Goal: Task Accomplishment & Management: Manage account settings

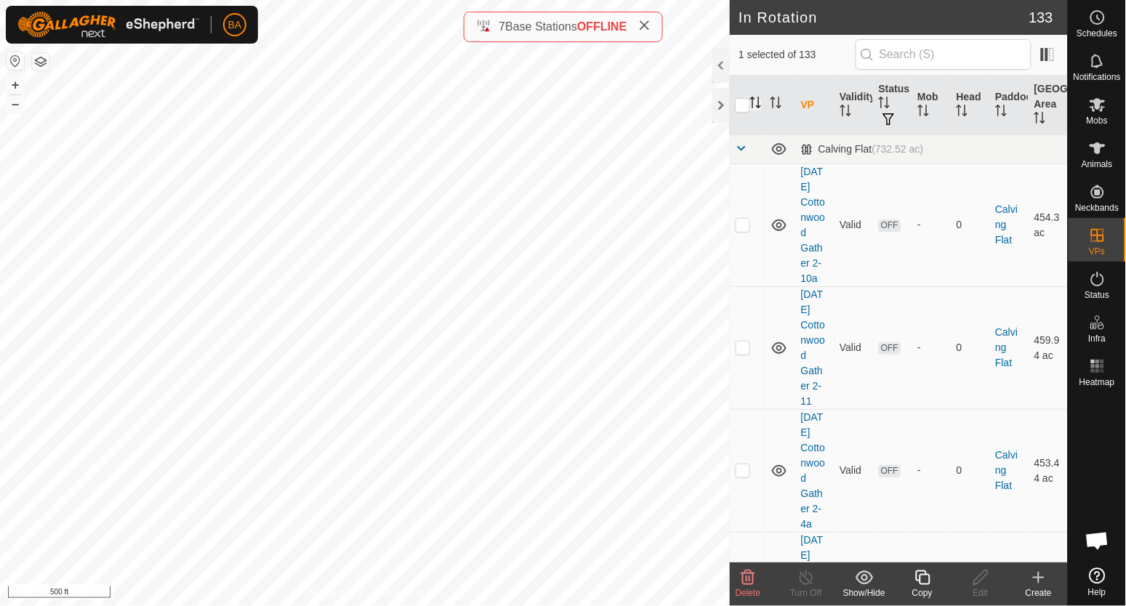
click at [758, 102] on icon "Activate to sort" at bounding box center [756, 103] width 12 height 12
click at [745, 144] on span at bounding box center [742, 149] width 12 height 12
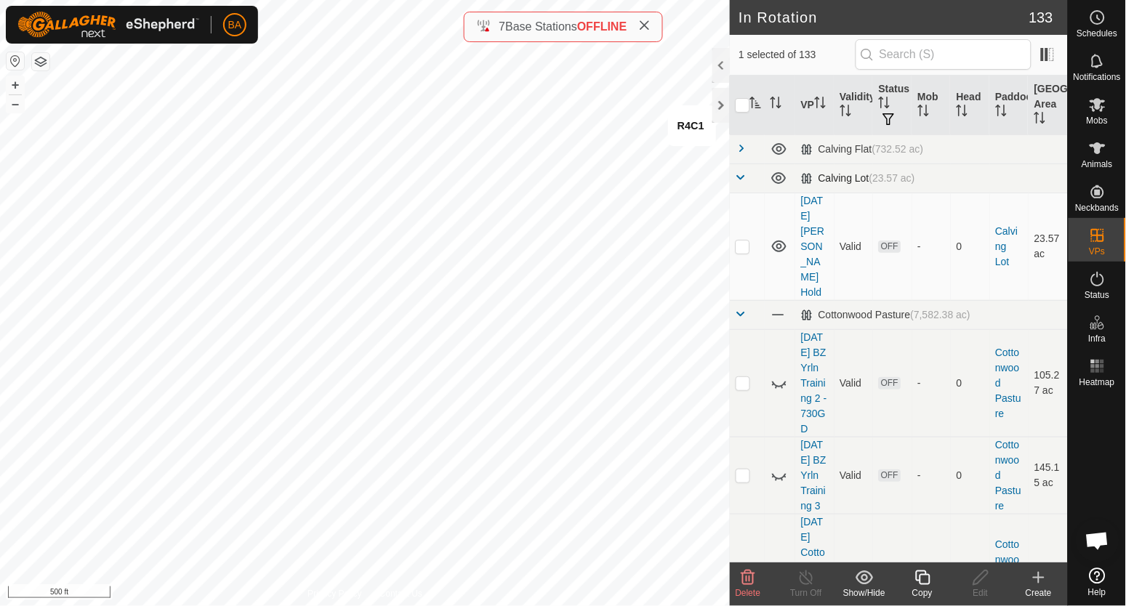
click at [742, 173] on span at bounding box center [742, 178] width 12 height 12
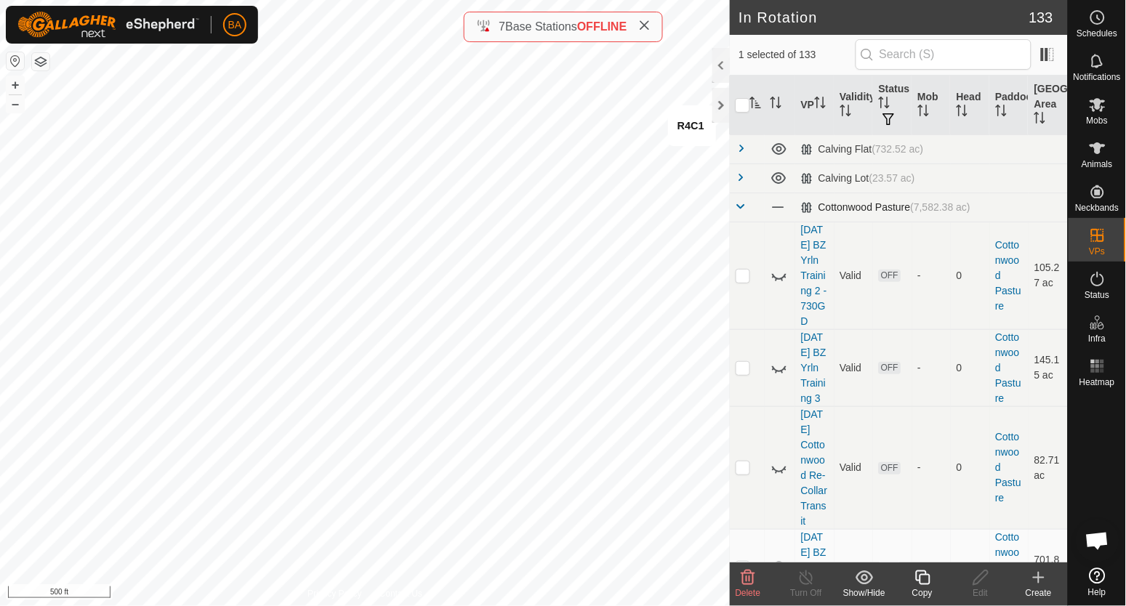
click at [742, 206] on span at bounding box center [742, 207] width 12 height 12
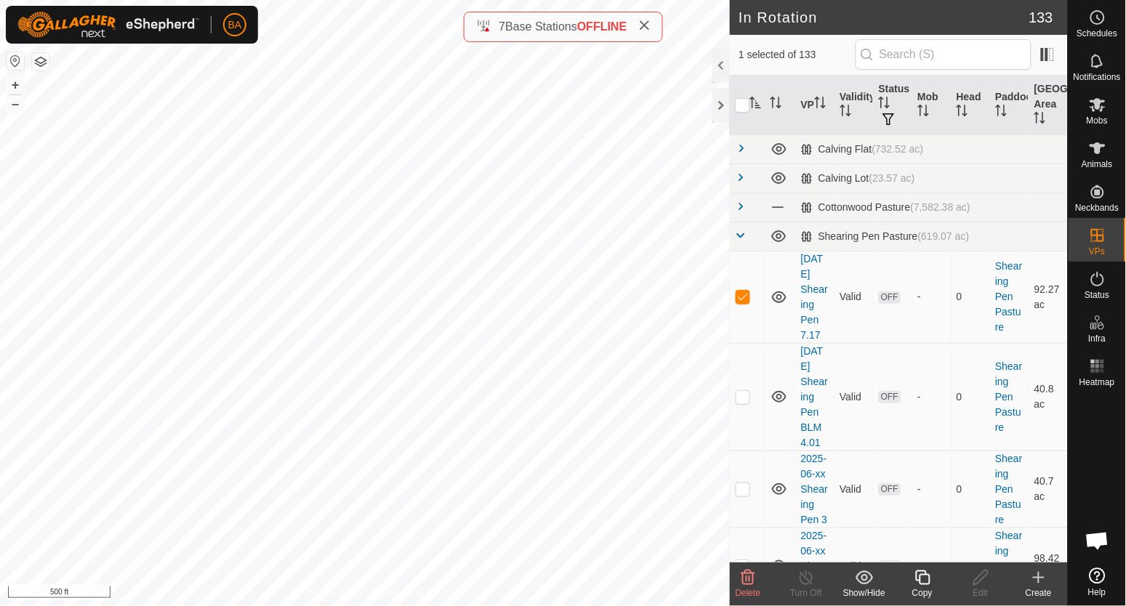
click at [756, 103] on icon "Activate to sort" at bounding box center [756, 103] width 12 height 12
checkbox input "true"
checkbox input "false"
click at [756, 103] on icon "Activate to sort" at bounding box center [756, 103] width 12 height 12
click at [761, 103] on icon "Activate to sort" at bounding box center [756, 103] width 12 height 12
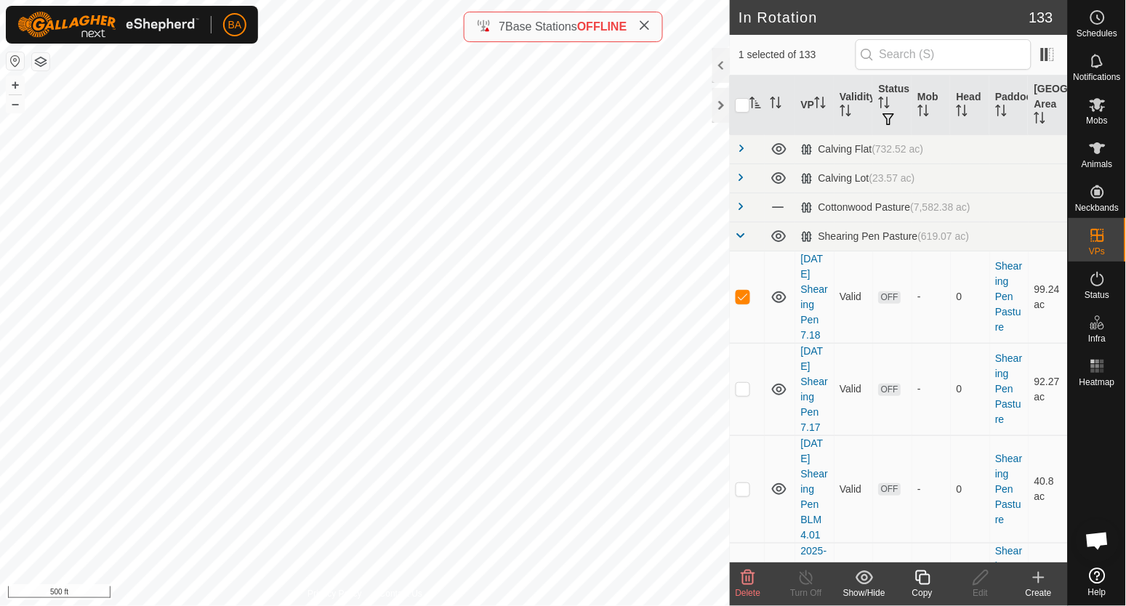
checkbox input "true"
checkbox input "false"
click at [761, 103] on icon "Activate to sort" at bounding box center [756, 103] width 12 height 12
click at [756, 105] on icon "Activate to sort" at bounding box center [756, 103] width 12 height 12
checkbox input "true"
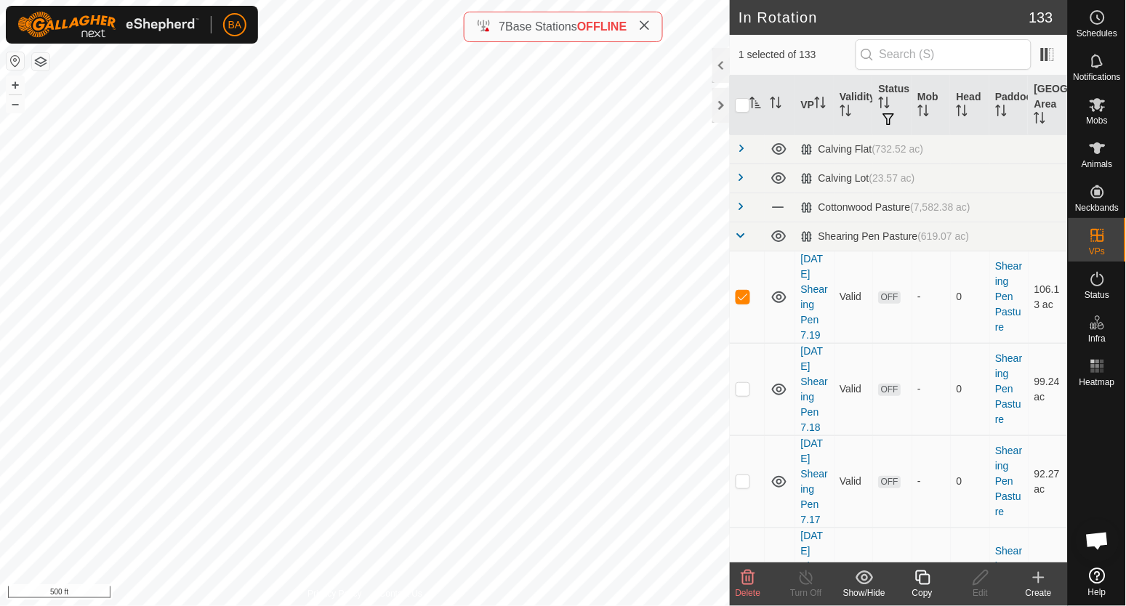
checkbox input "false"
click at [756, 105] on icon "Activate to sort" at bounding box center [756, 103] width 12 height 12
drag, startPoint x: 801, startPoint y: 305, endPoint x: 806, endPoint y: 355, distance: 49.8
click at [806, 343] on td "[DATE] Shearing Pen 7.20" at bounding box center [814, 297] width 39 height 92
copy link "Shearing Pen 7"
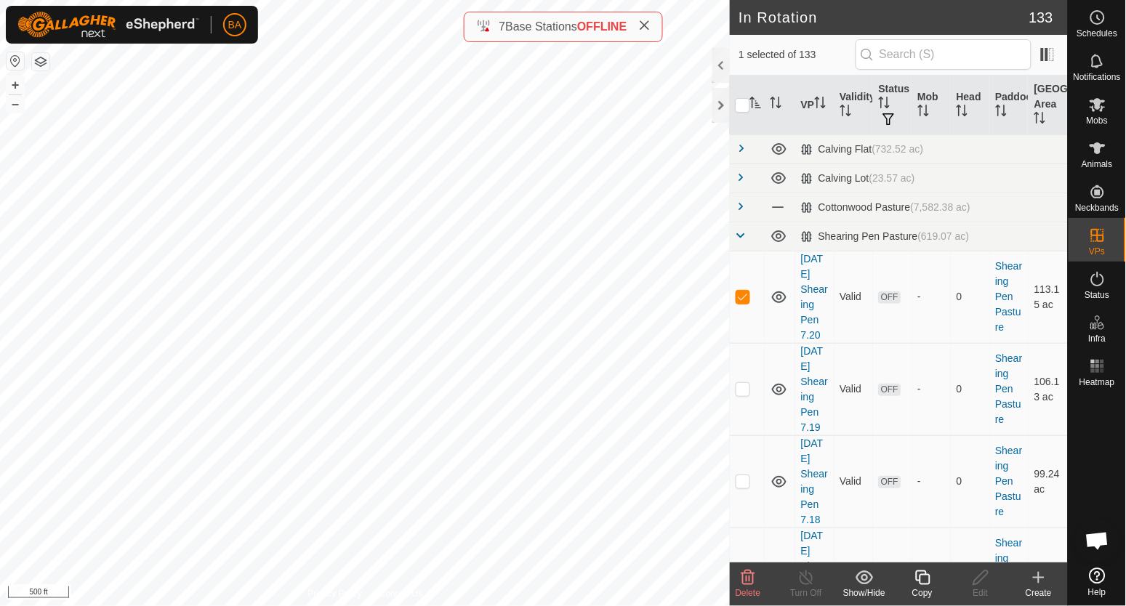
click at [1036, 584] on icon at bounding box center [1038, 577] width 17 height 17
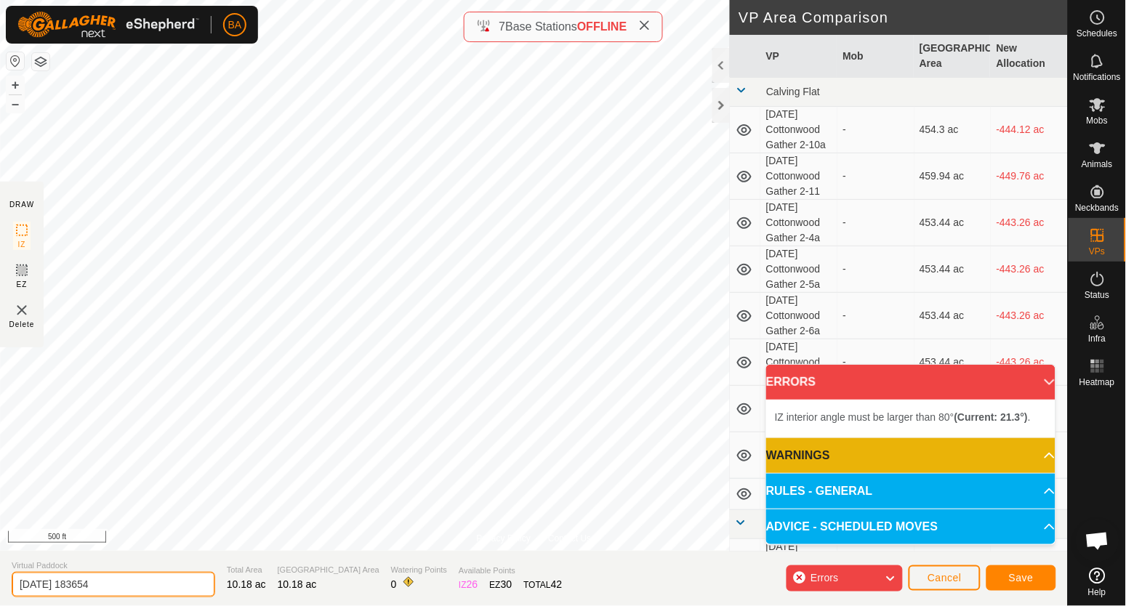
click at [102, 580] on input "[DATE] 183654" at bounding box center [114, 584] width 204 height 25
paste input "Shearing Pen 7"
type input "[DATE] Shearing Pen 7-8.01"
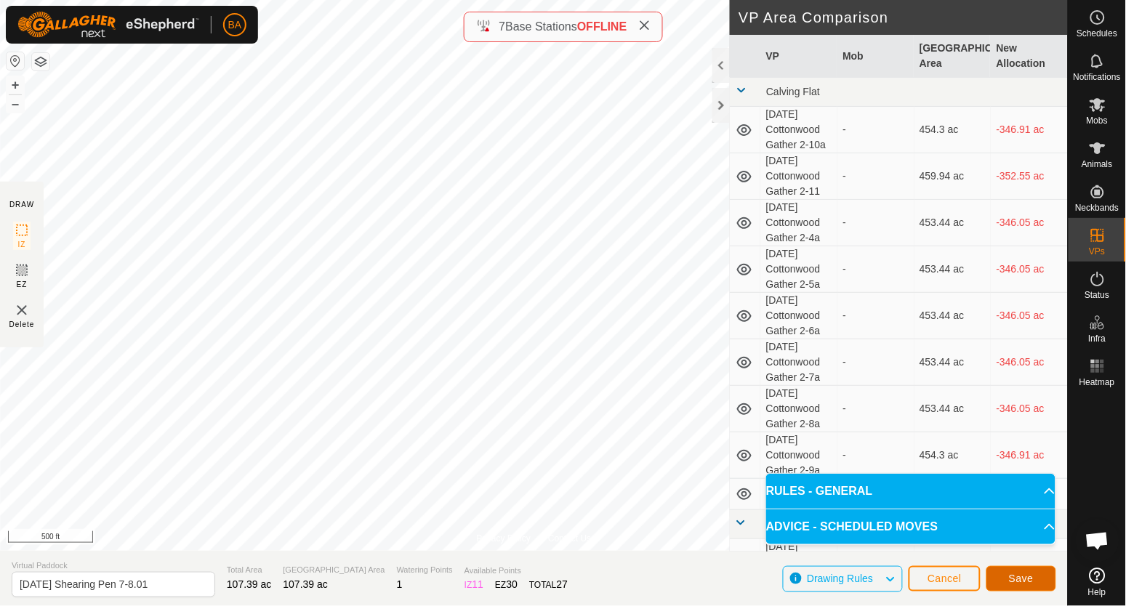
click at [1035, 574] on button "Save" at bounding box center [1022, 578] width 70 height 25
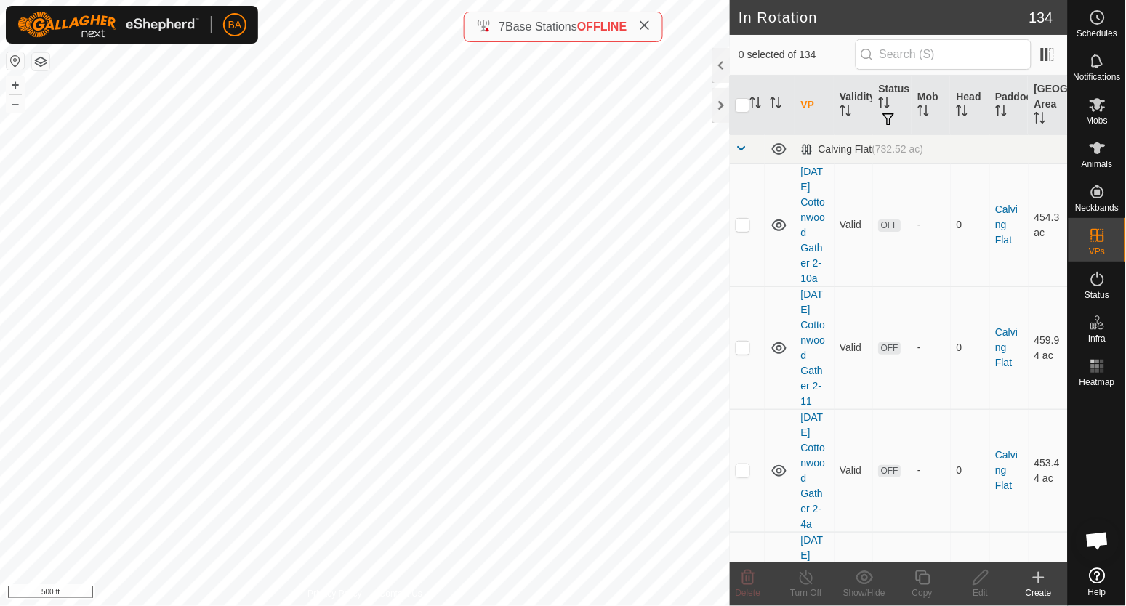
checkbox input "true"
click at [920, 585] on icon at bounding box center [923, 577] width 18 height 17
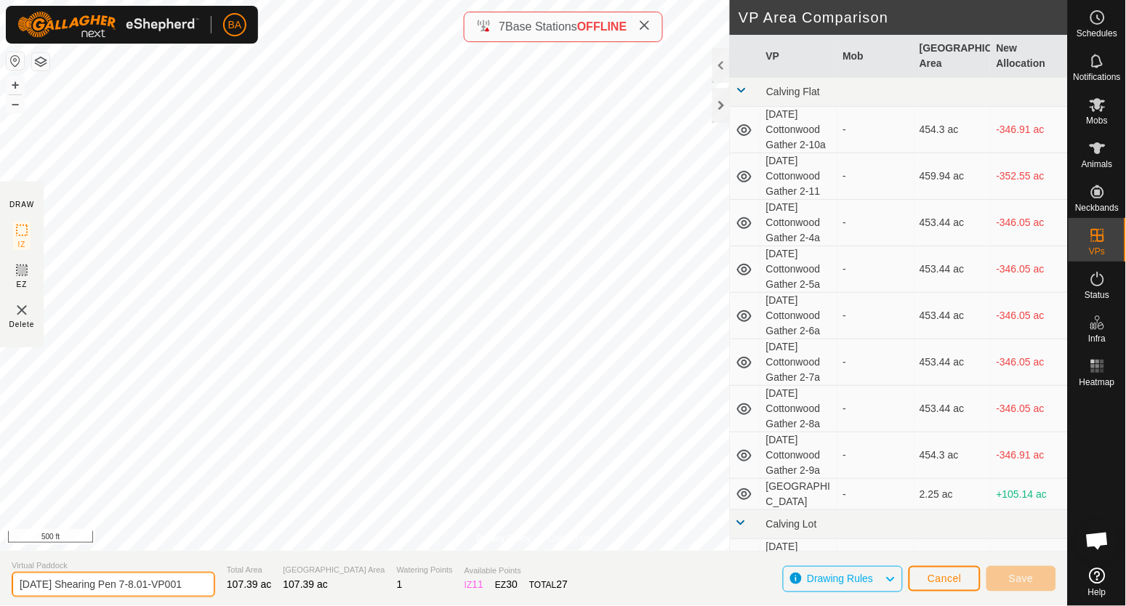
scroll to position [0, 7]
drag, startPoint x: 139, startPoint y: 586, endPoint x: 469, endPoint y: 619, distance: 331.7
click at [469, 606] on html "BA Schedules Notifications Mobs Animals Neckbands VPs Status Infra Heatmap Help…" at bounding box center [563, 303] width 1126 height 606
type input "[DATE] Shearing Pen 8"
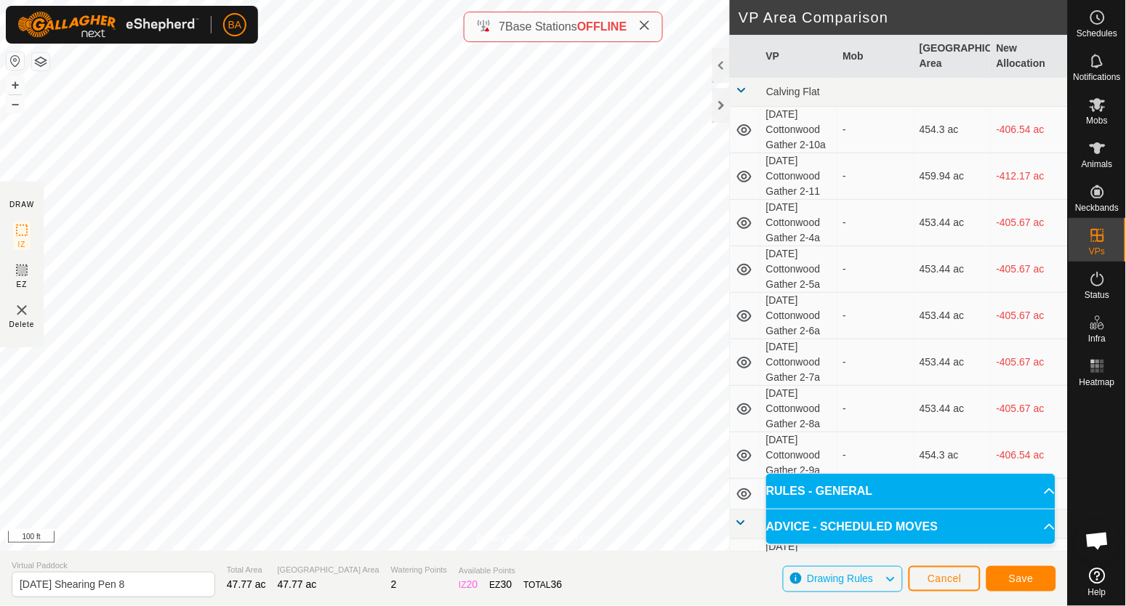
click at [15, 206] on div "Privacy Policy Contact Us Status: OFF Type: Inclusion Zone + – ⇧ i 100 ft DRAW …" at bounding box center [534, 303] width 1068 height 606
click at [7, 252] on div "Privacy Policy Contact Us Status: OFF Type: Inclusion Zone + – ⇧ i 100 ft DRAW …" at bounding box center [534, 303] width 1068 height 606
click at [853, 219] on div "Privacy Policy Contact Us Status: OFF Type: Inclusion Zone + – ⇧ i 50 ft DRAW I…" at bounding box center [534, 303] width 1068 height 606
click at [933, 220] on div "Privacy Policy Contact Us Status: OFF Type: Inclusion Zone + – ⇧ i 50 ft DRAW I…" at bounding box center [534, 303] width 1068 height 606
click at [990, 577] on button "Save" at bounding box center [1022, 578] width 70 height 25
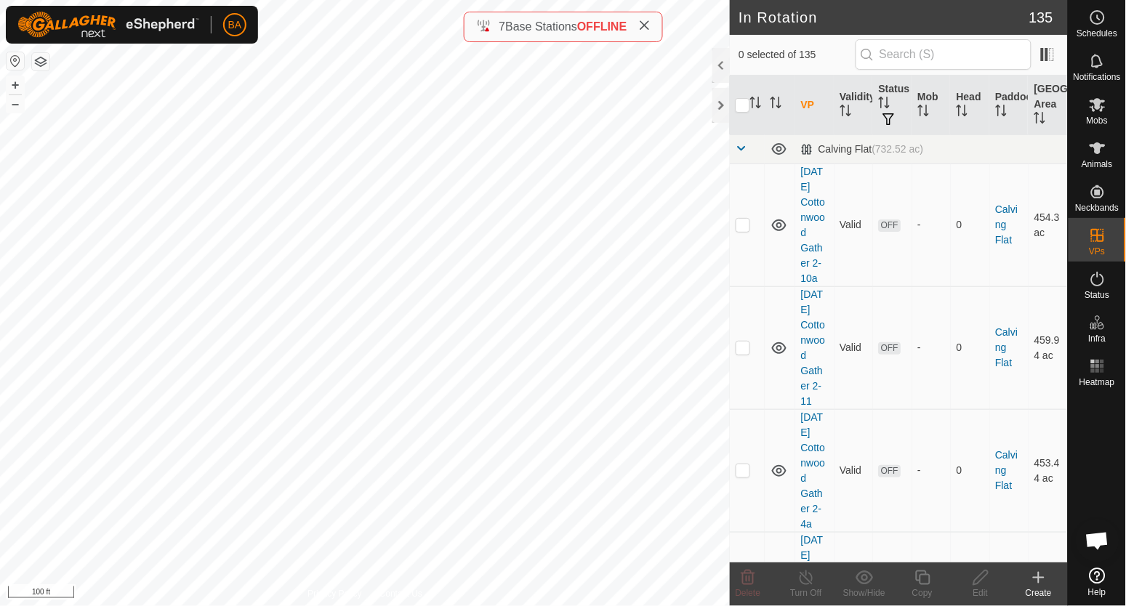
checkbox input "true"
checkbox input "false"
click at [979, 584] on icon at bounding box center [981, 578] width 15 height 15
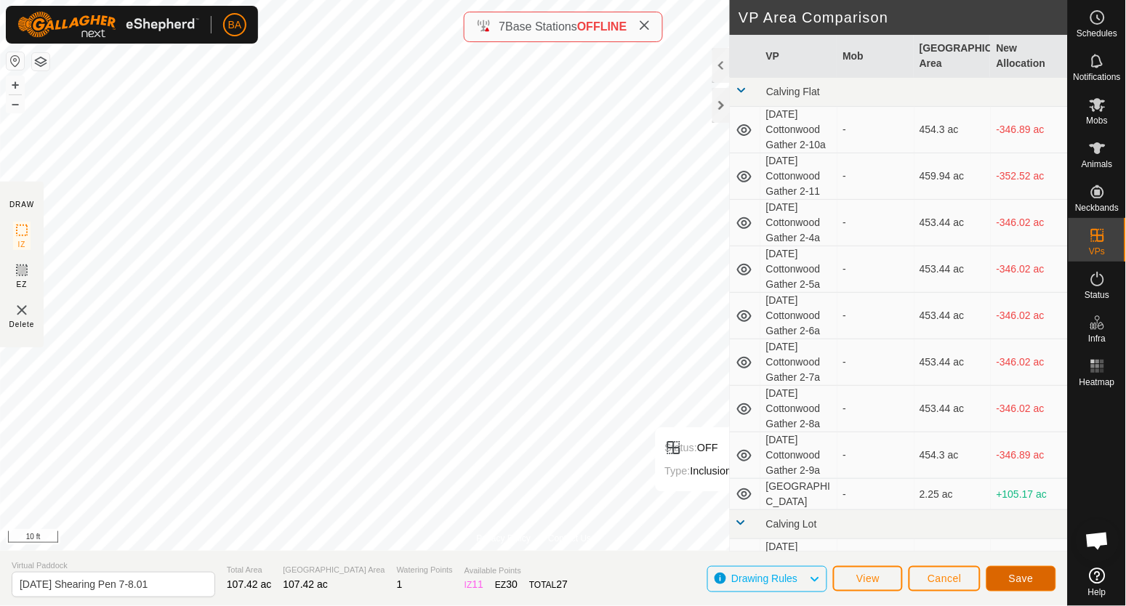
click at [1046, 579] on button "Save" at bounding box center [1022, 578] width 70 height 25
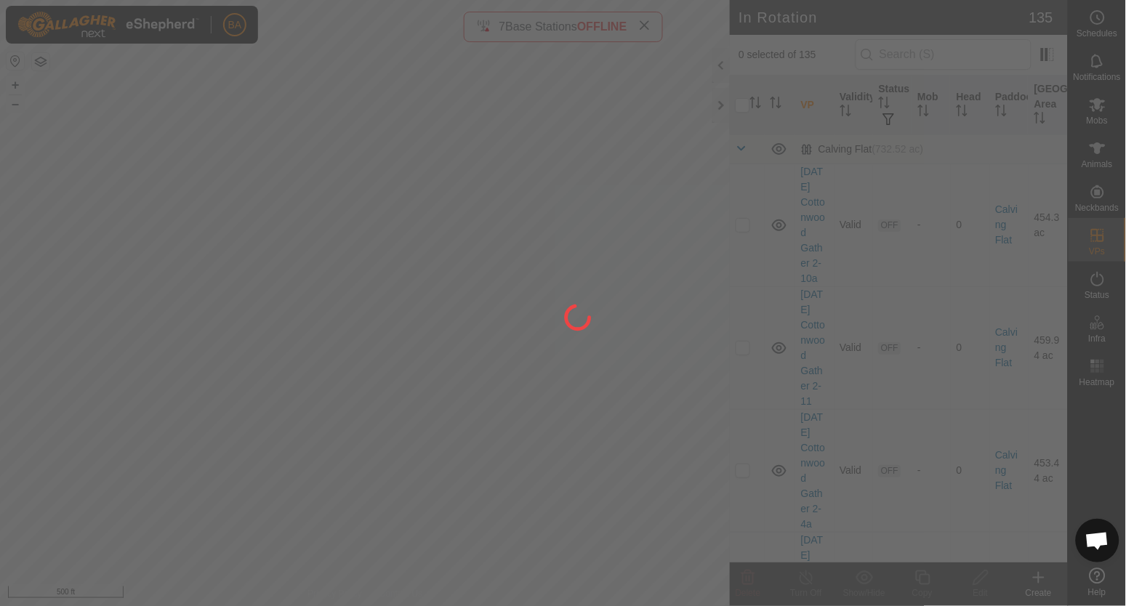
click at [446, 357] on div "BA Schedules Notifications Mobs Animals Neckbands VPs Status Infra Heatmap Help…" at bounding box center [563, 303] width 1126 height 606
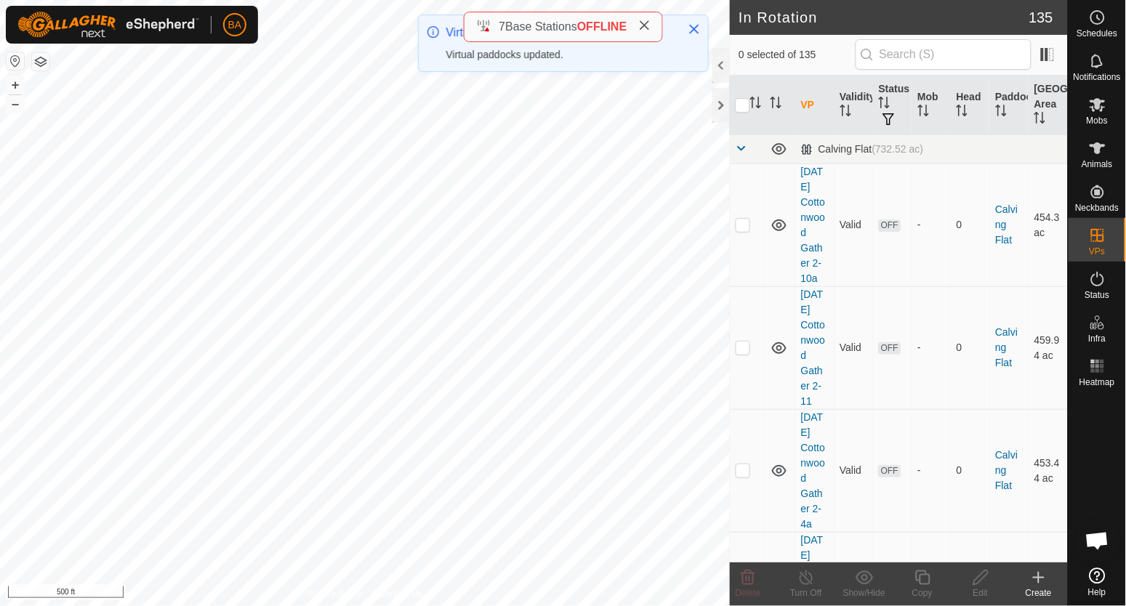
checkbox input "true"
checkbox input "false"
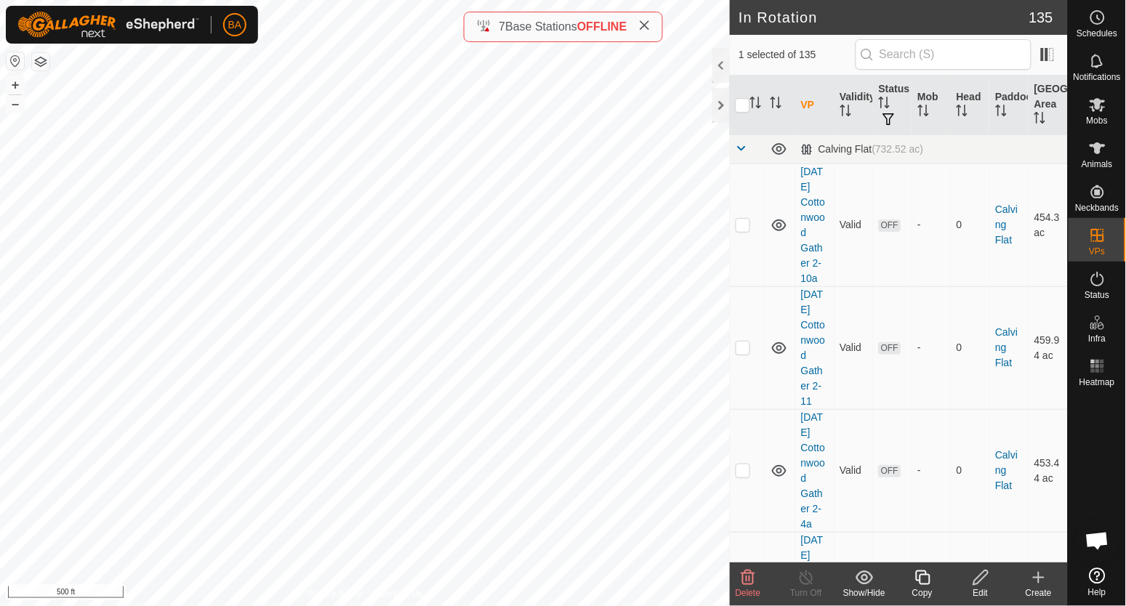
click at [921, 577] on icon at bounding box center [922, 578] width 15 height 15
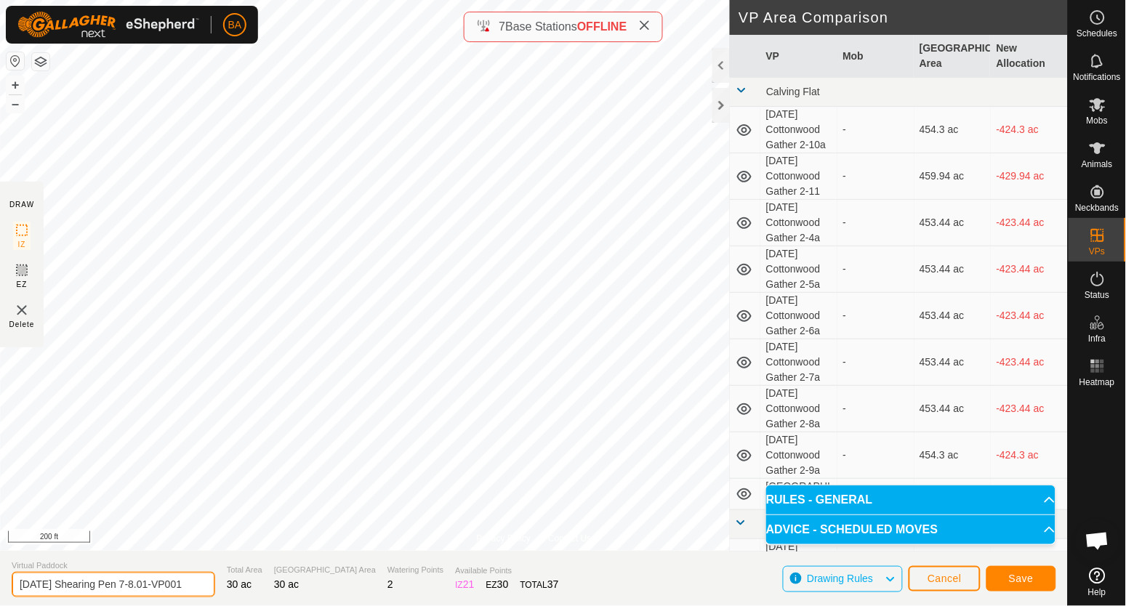
drag, startPoint x: 144, startPoint y: 585, endPoint x: 181, endPoint y: 573, distance: 38.9
click at [145, 585] on input "[DATE] Shearing Pen 7-8.01-VP001" at bounding box center [114, 584] width 204 height 25
type input "[DATE] Shearing Pen 8.02"
click at [1002, 573] on button "Save" at bounding box center [1022, 578] width 70 height 25
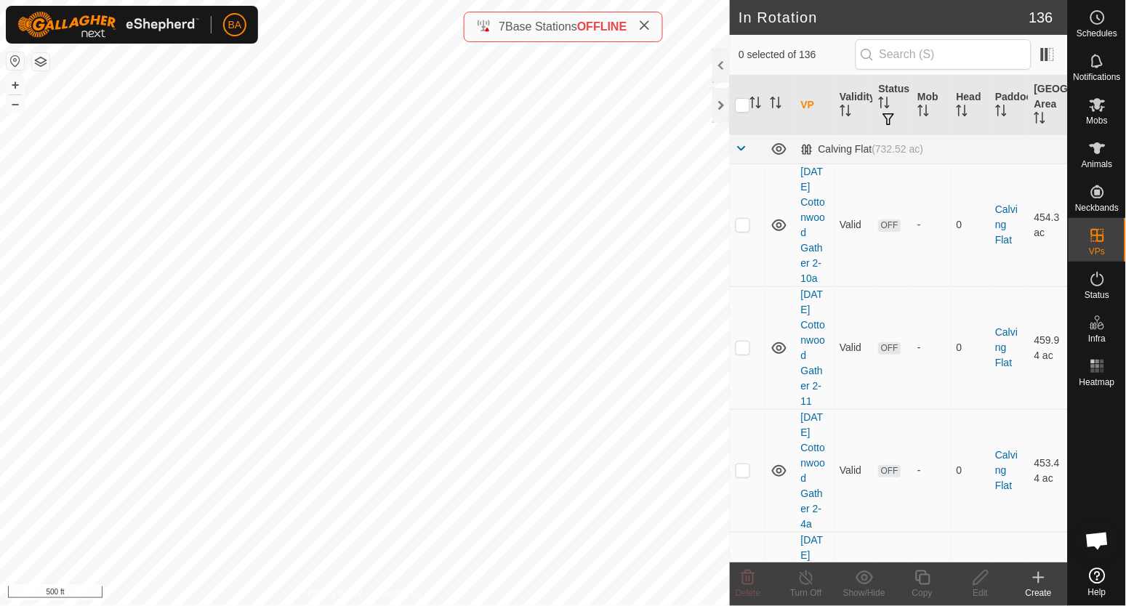
checkbox input "true"
click at [927, 582] on icon at bounding box center [923, 577] width 18 height 17
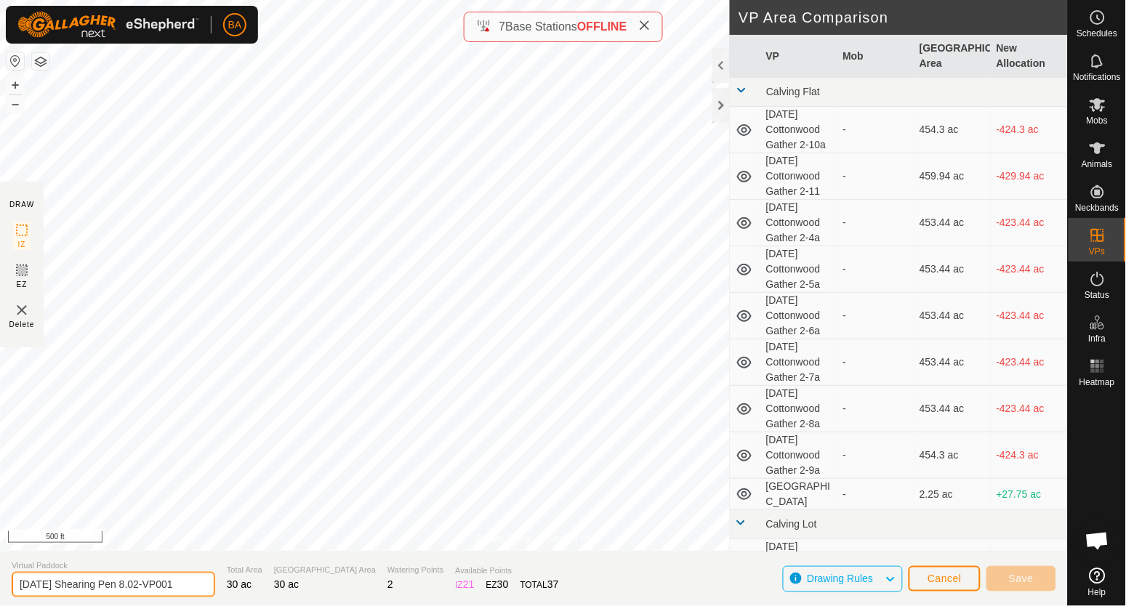
drag, startPoint x: 152, startPoint y: 585, endPoint x: 390, endPoint y: 593, distance: 238.6
click at [390, 593] on section "Virtual Paddock [DATE] Shearing Pen 8.02-VP001 Total Area 30 ac Grazing Area 30…" at bounding box center [534, 578] width 1068 height 55
type input "[DATE] Shearing Pen 8.03"
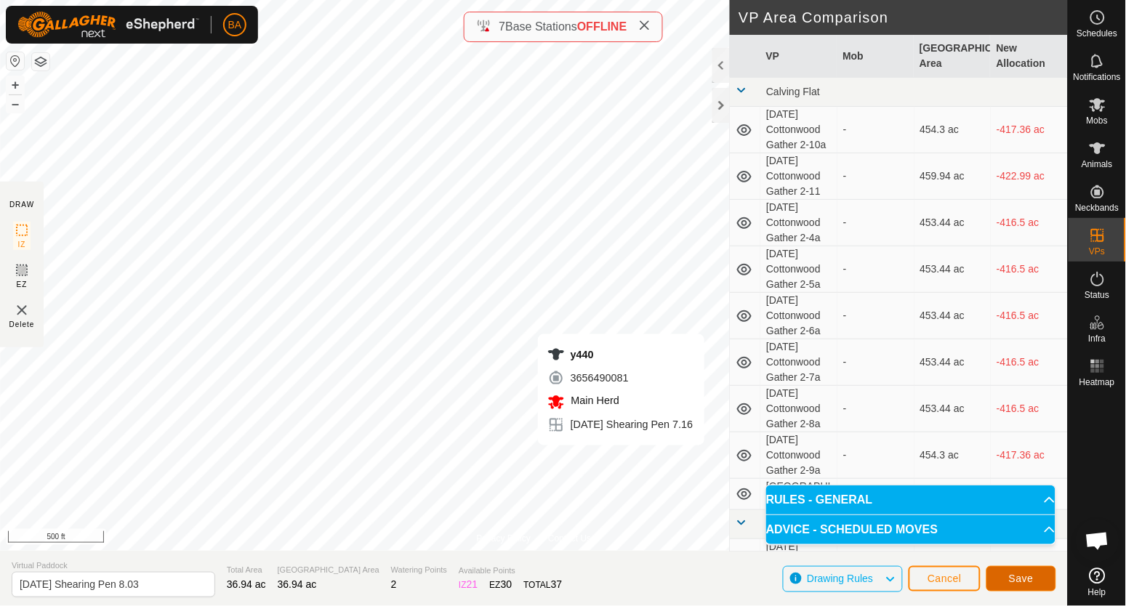
click at [1033, 581] on span "Save" at bounding box center [1021, 579] width 25 height 12
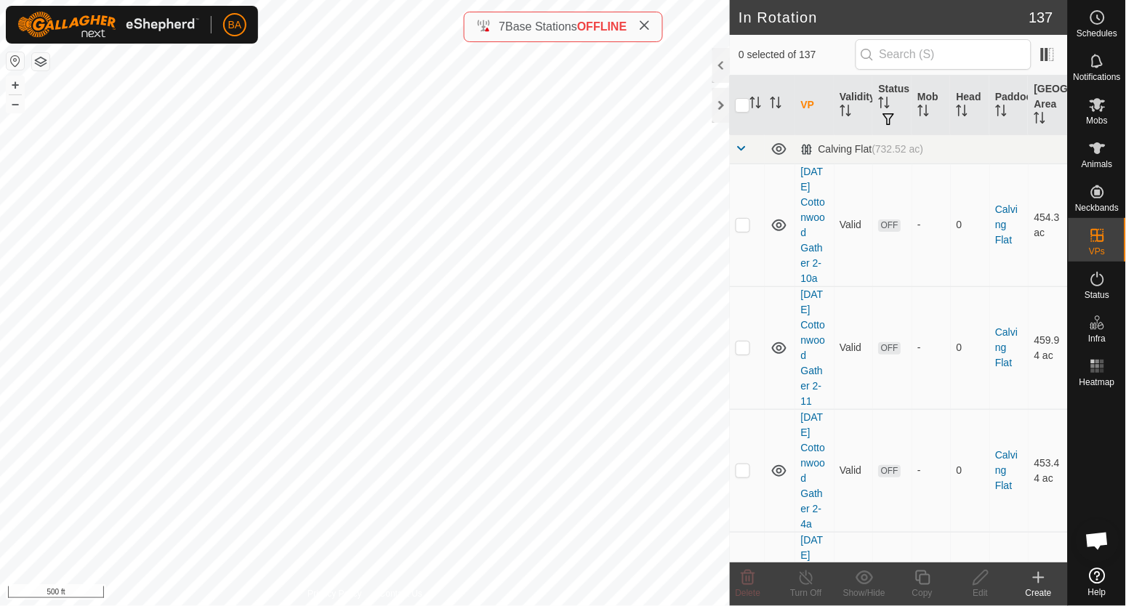
checkbox input "true"
click at [923, 581] on icon at bounding box center [923, 577] width 18 height 17
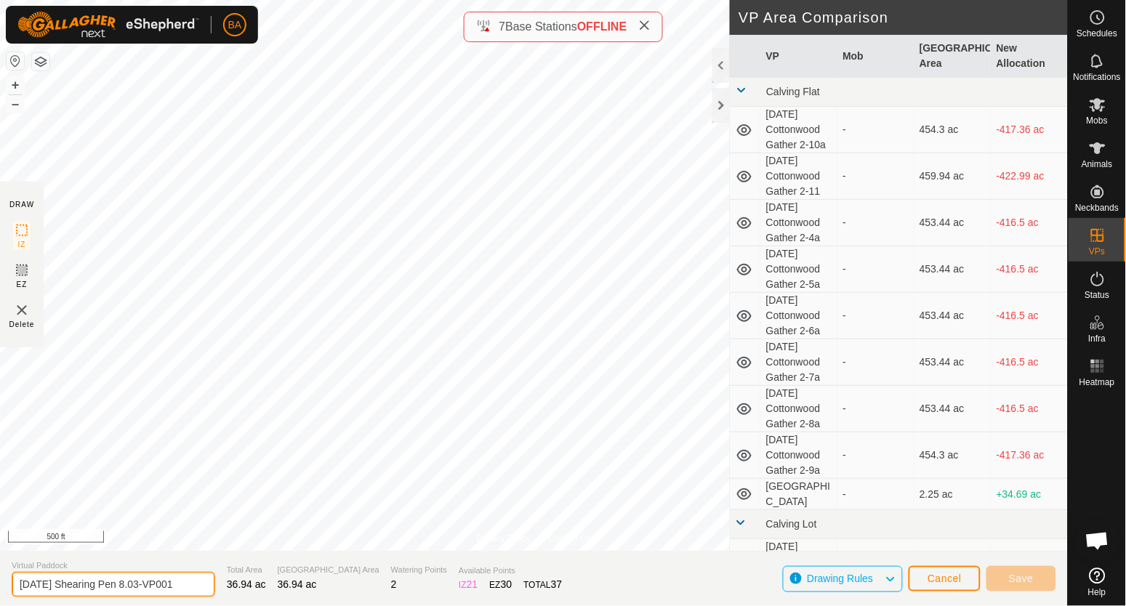
drag, startPoint x: 152, startPoint y: 584, endPoint x: 422, endPoint y: 569, distance: 270.1
click at [422, 569] on section "Virtual Paddock [DATE] Shearing Pen 8.03-VP001 Total Area 36.94 ac Grazing Area…" at bounding box center [534, 578] width 1068 height 55
type input "[DATE] Shearing Pen 8.04"
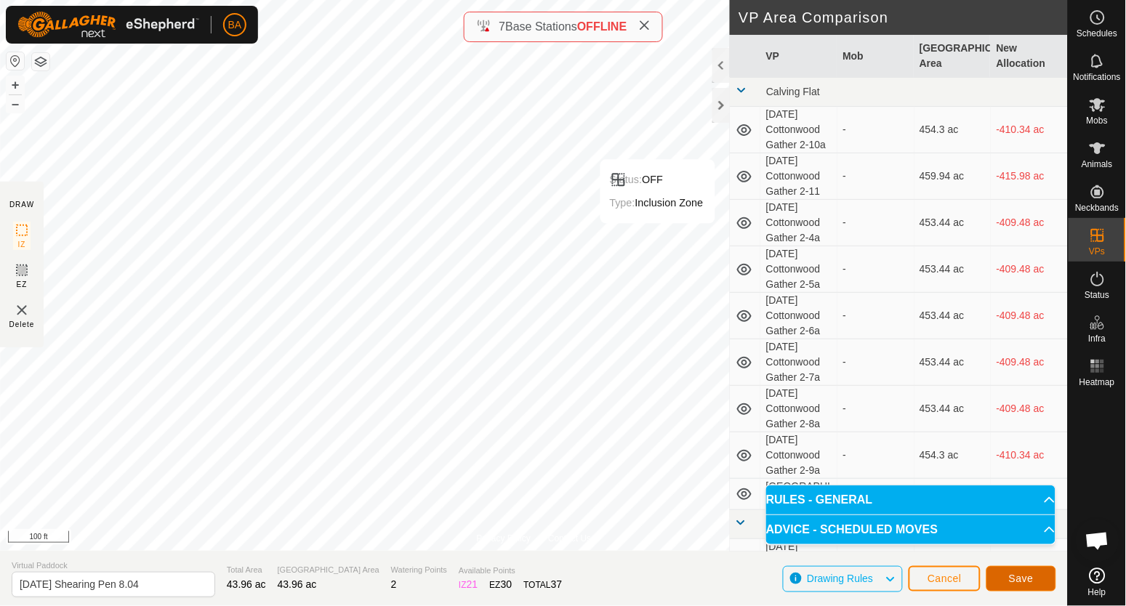
click at [1038, 581] on button "Save" at bounding box center [1022, 578] width 70 height 25
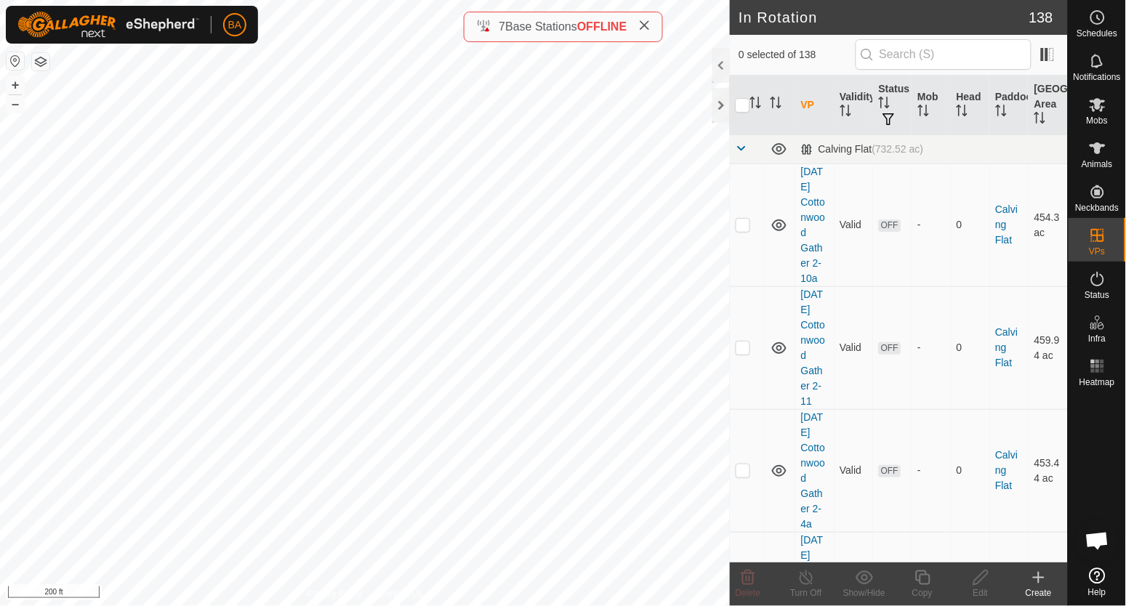
checkbox input "true"
checkbox input "false"
checkbox input "true"
checkbox input "false"
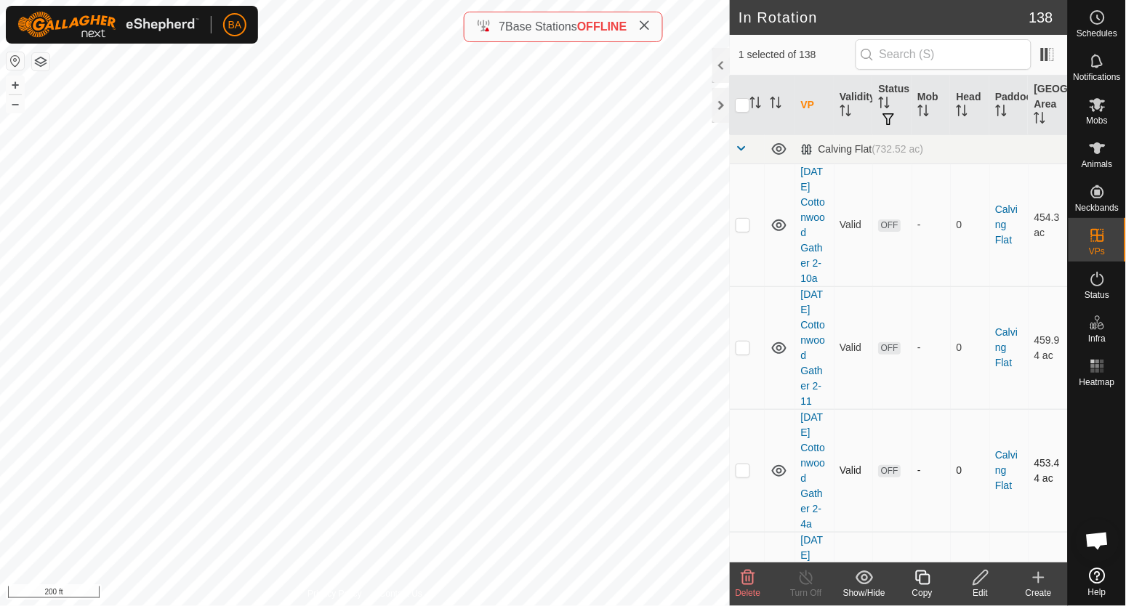
checkbox input "false"
checkbox input "true"
click at [757, 105] on icon "Activate to sort" at bounding box center [756, 103] width 12 height 12
click at [741, 153] on span at bounding box center [742, 149] width 12 height 12
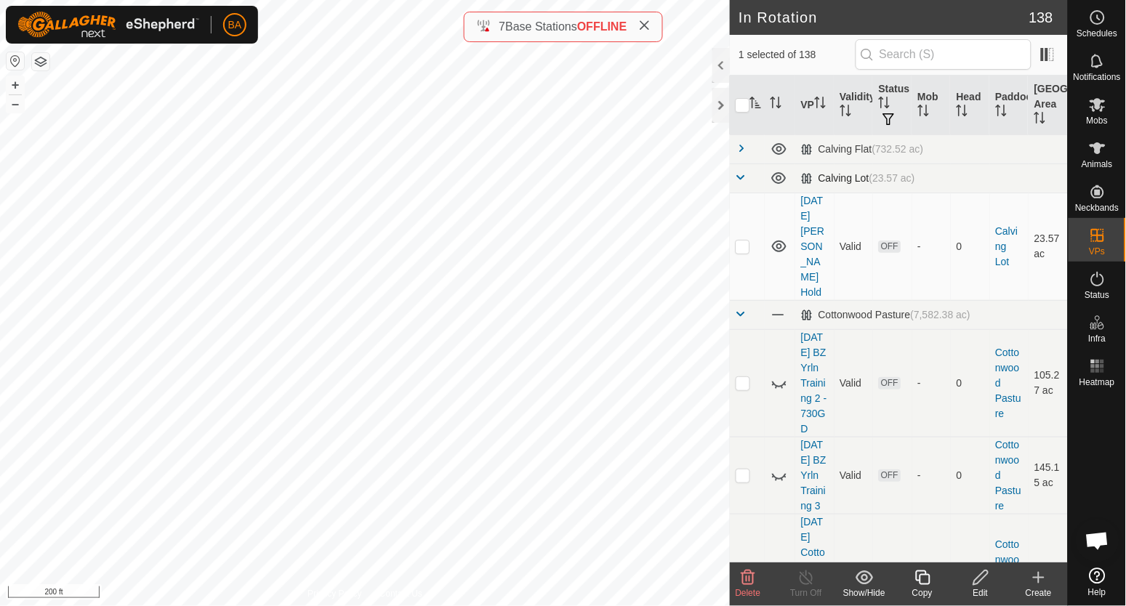
click at [743, 181] on span at bounding box center [742, 178] width 12 height 12
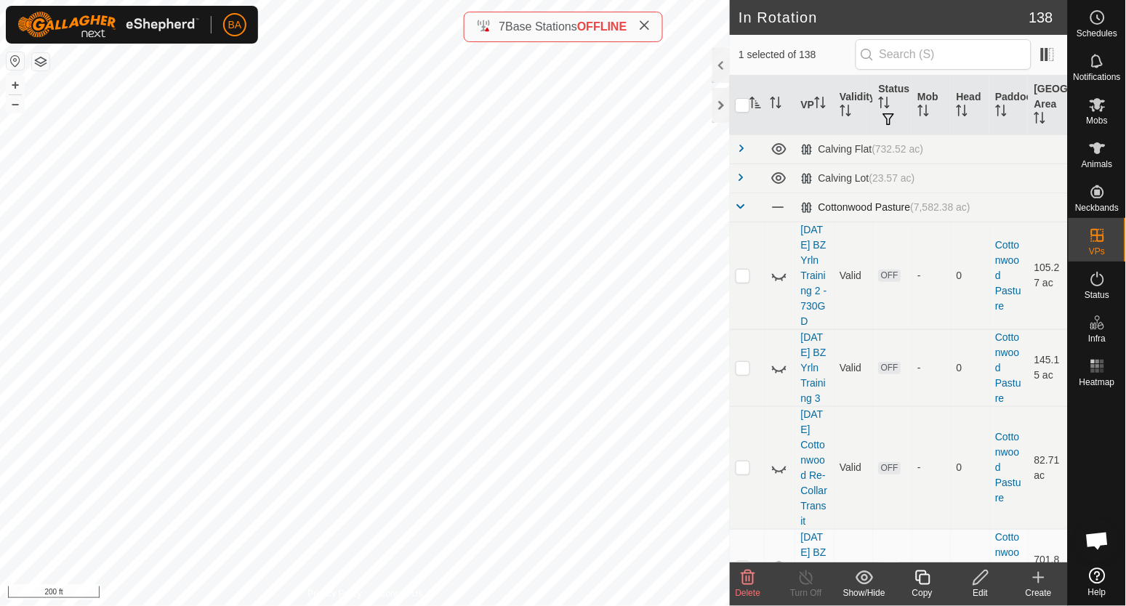
click at [741, 205] on span at bounding box center [742, 207] width 12 height 12
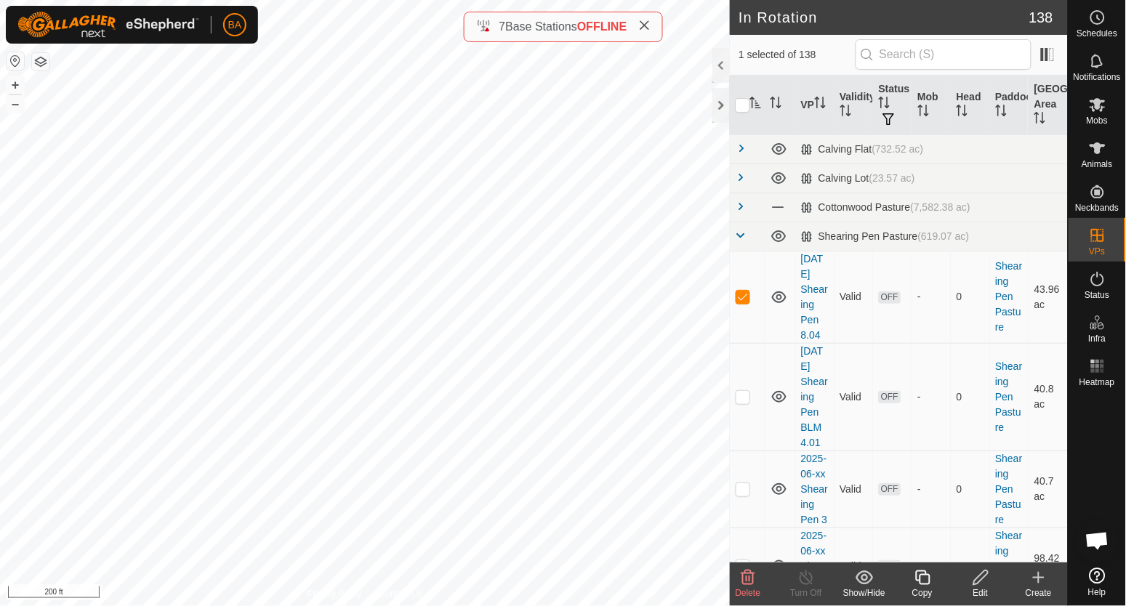
click at [979, 580] on icon at bounding box center [981, 577] width 18 height 17
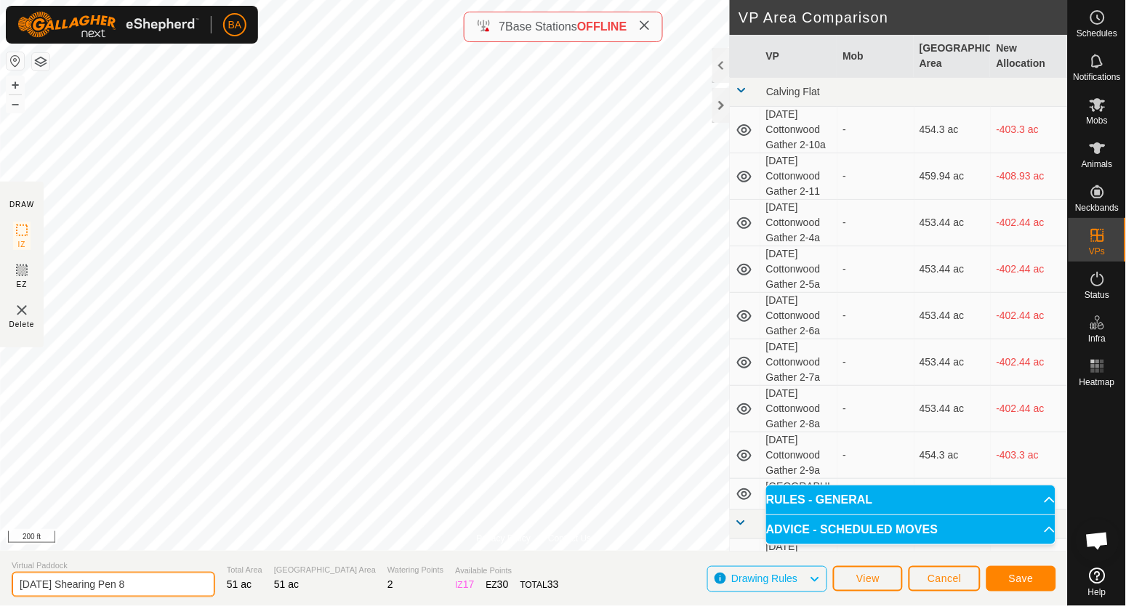
click at [164, 588] on input "[DATE] Shearing Pen 8" at bounding box center [114, 584] width 204 height 25
type input "[DATE] Shearing Pen 8.05"
click at [1031, 579] on span "Save" at bounding box center [1021, 579] width 25 height 12
